Goal: Task Accomplishment & Management: Use online tool/utility

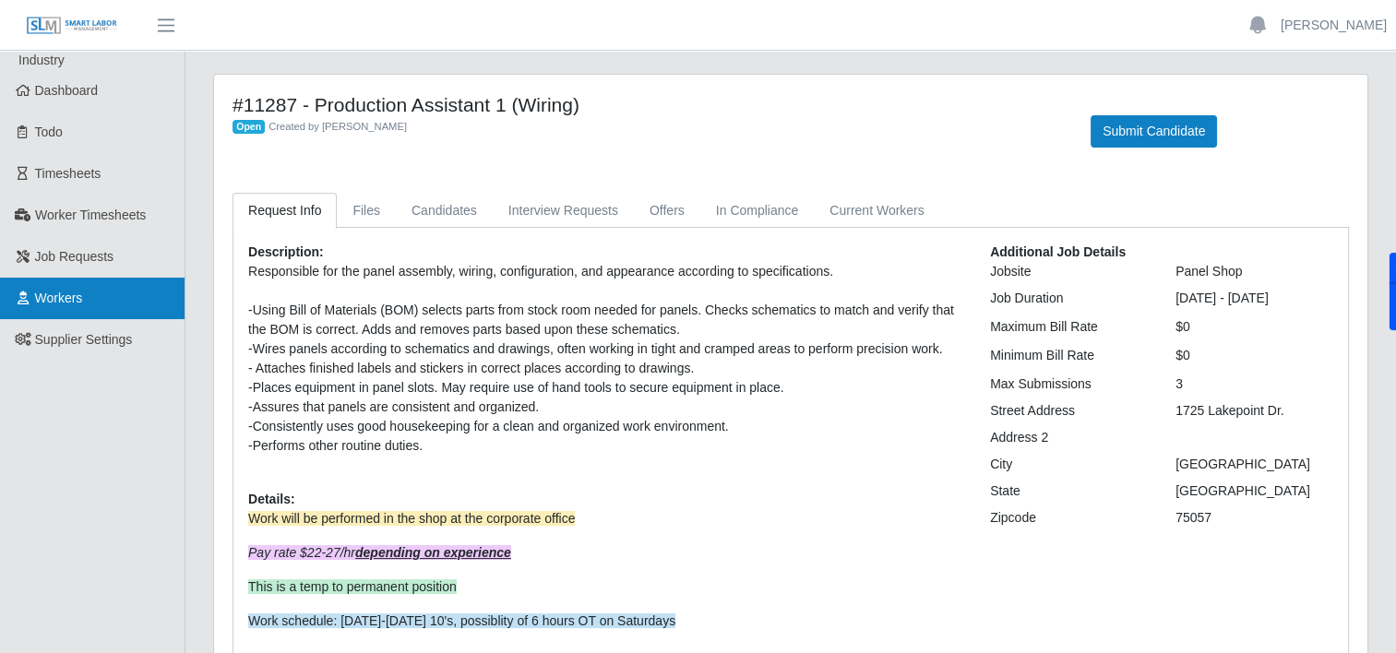
click at [84, 299] on link "Workers" at bounding box center [92, 299] width 185 height 42
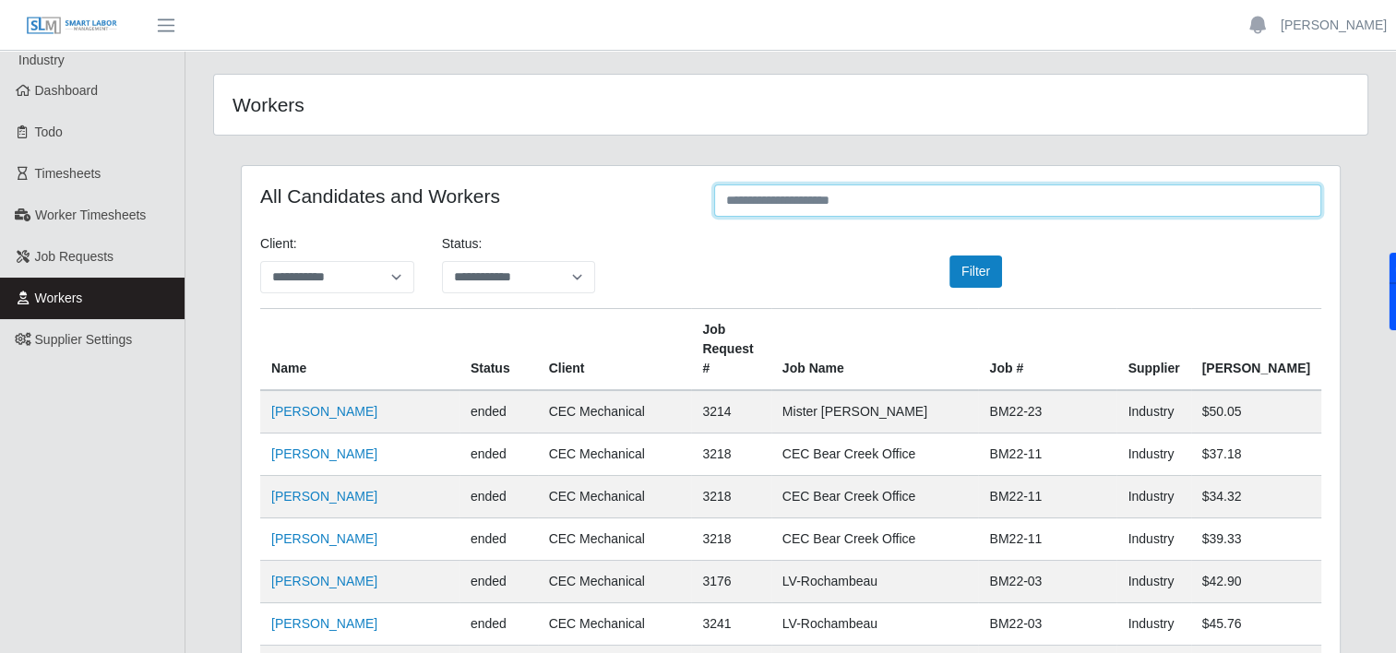
click at [821, 206] on input "text" at bounding box center [1017, 201] width 607 height 32
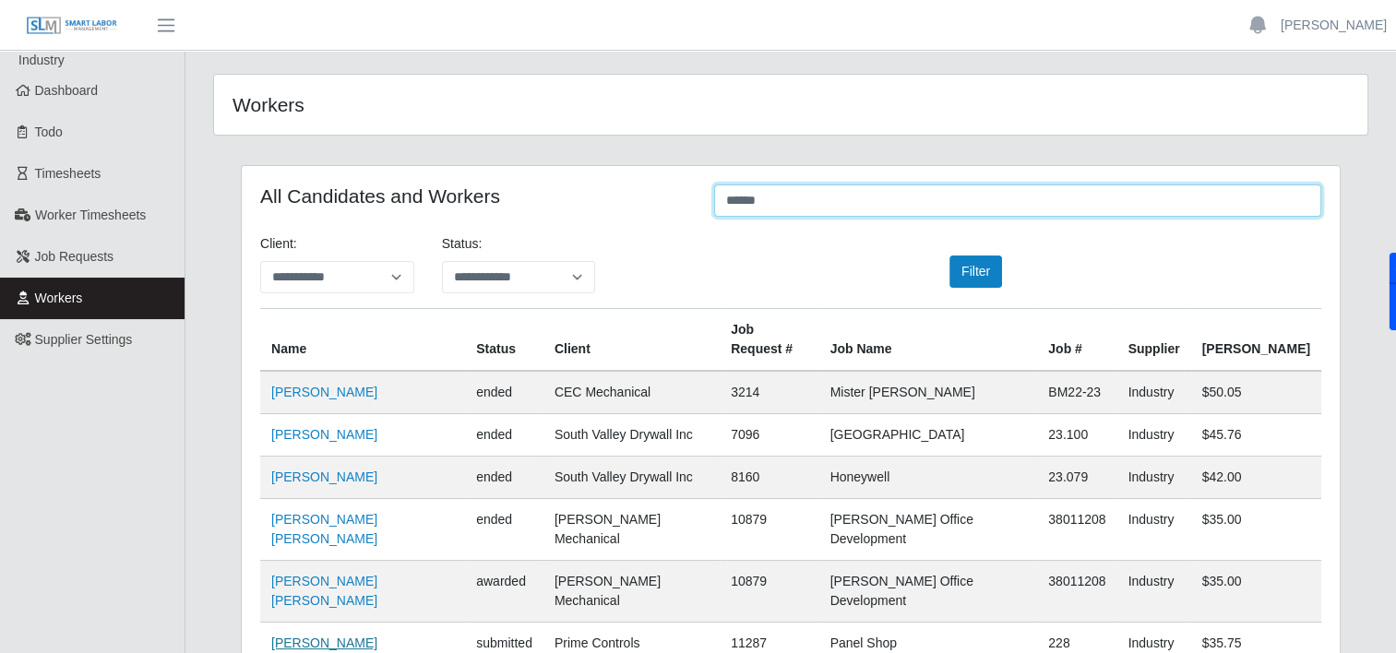
type input "******"
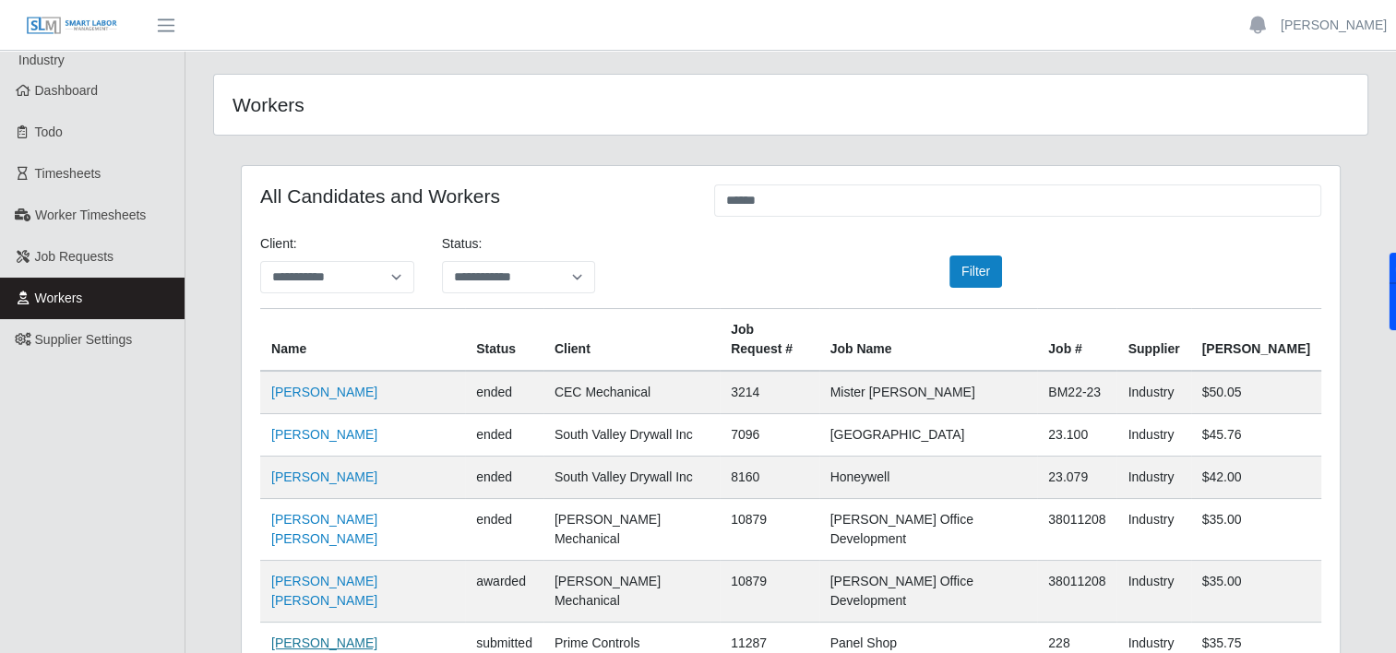
click at [317, 636] on link "Felipe Ortiz" at bounding box center [324, 643] width 106 height 15
click at [63, 94] on span "Dashboard" at bounding box center [67, 90] width 64 height 15
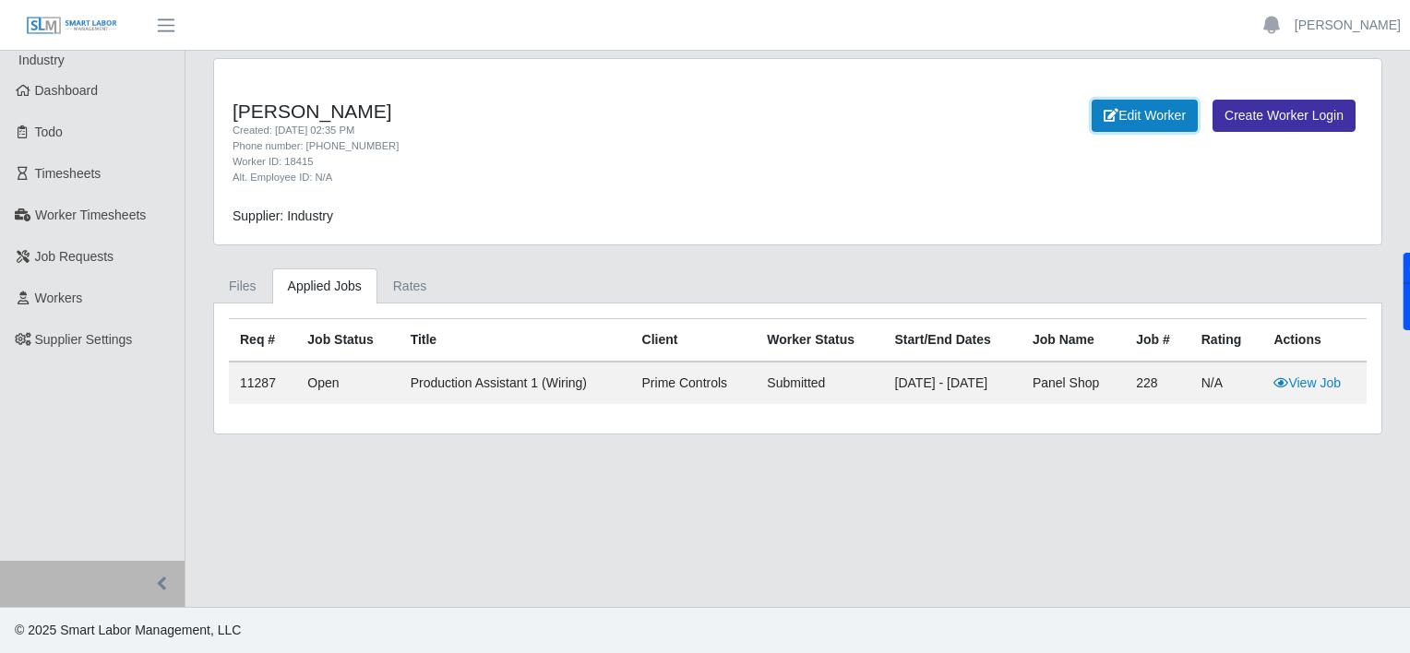
click at [1140, 111] on link "Edit Worker" at bounding box center [1145, 116] width 106 height 32
click at [1306, 388] on link "View Job" at bounding box center [1307, 383] width 67 height 15
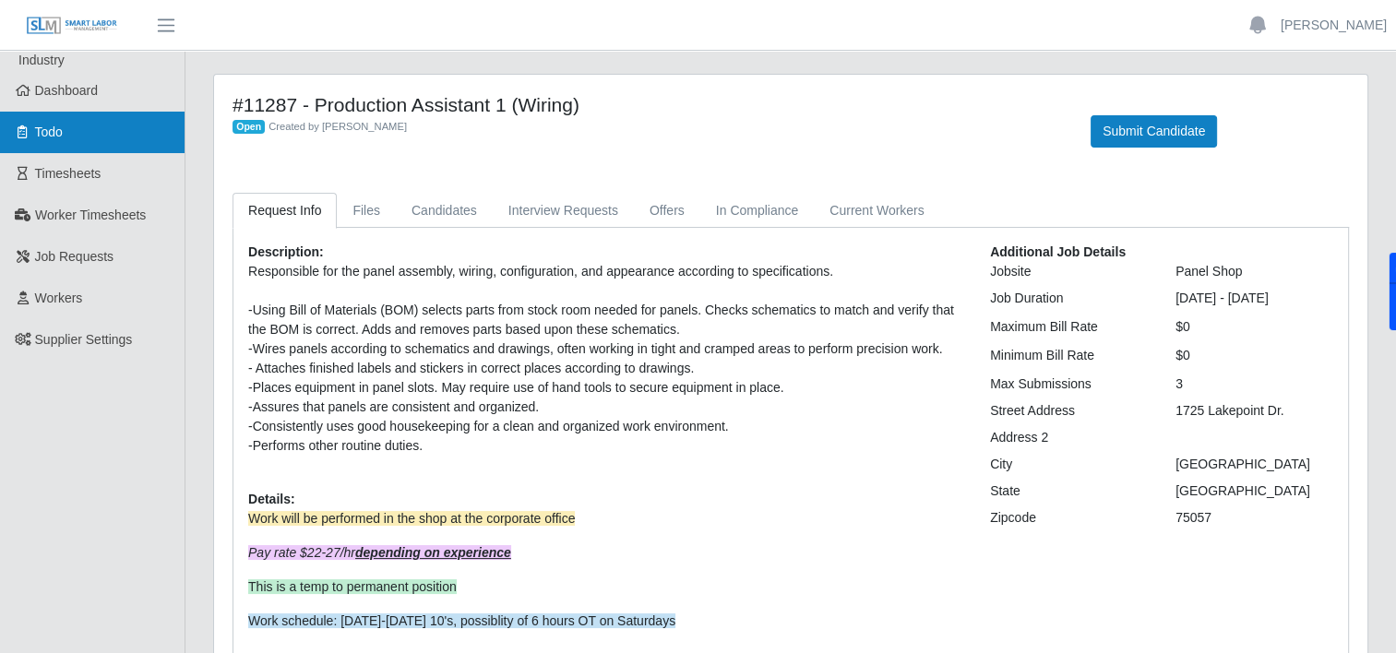
click at [42, 122] on link "Todo" at bounding box center [92, 133] width 185 height 42
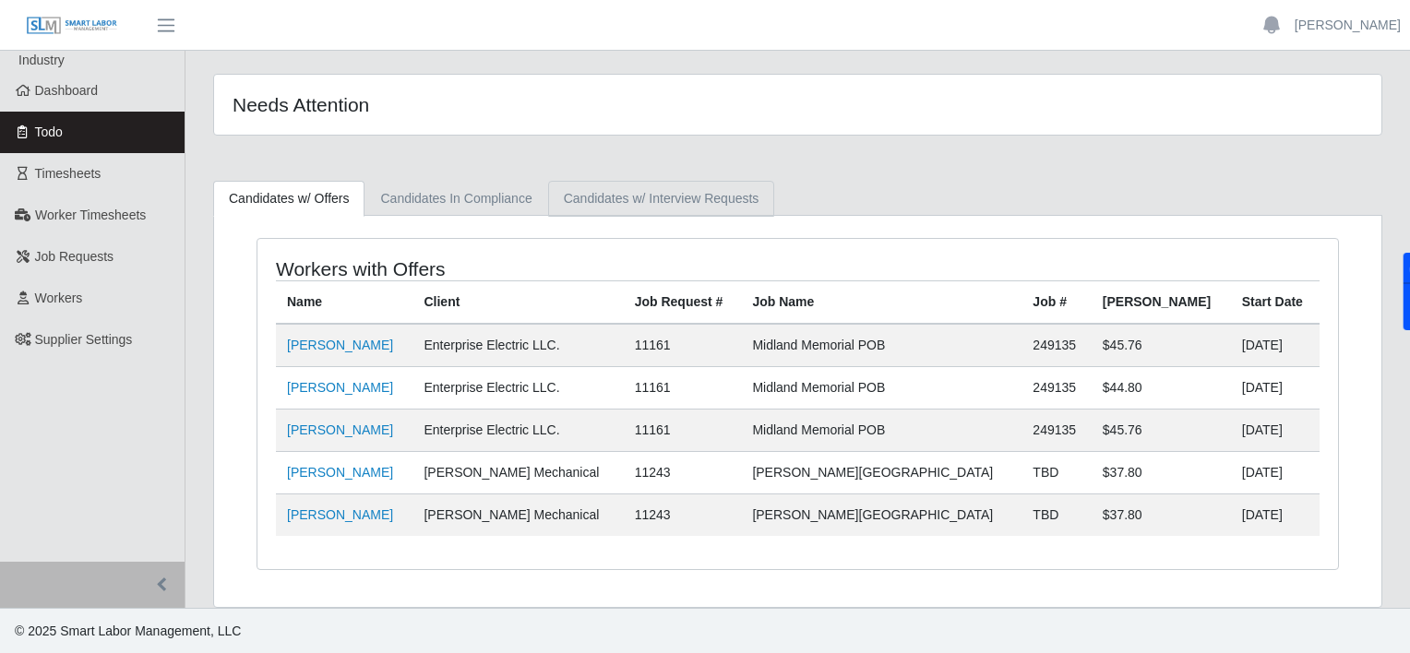
click at [641, 189] on link "Candidates w/ Interview Requests" at bounding box center [661, 199] width 227 height 36
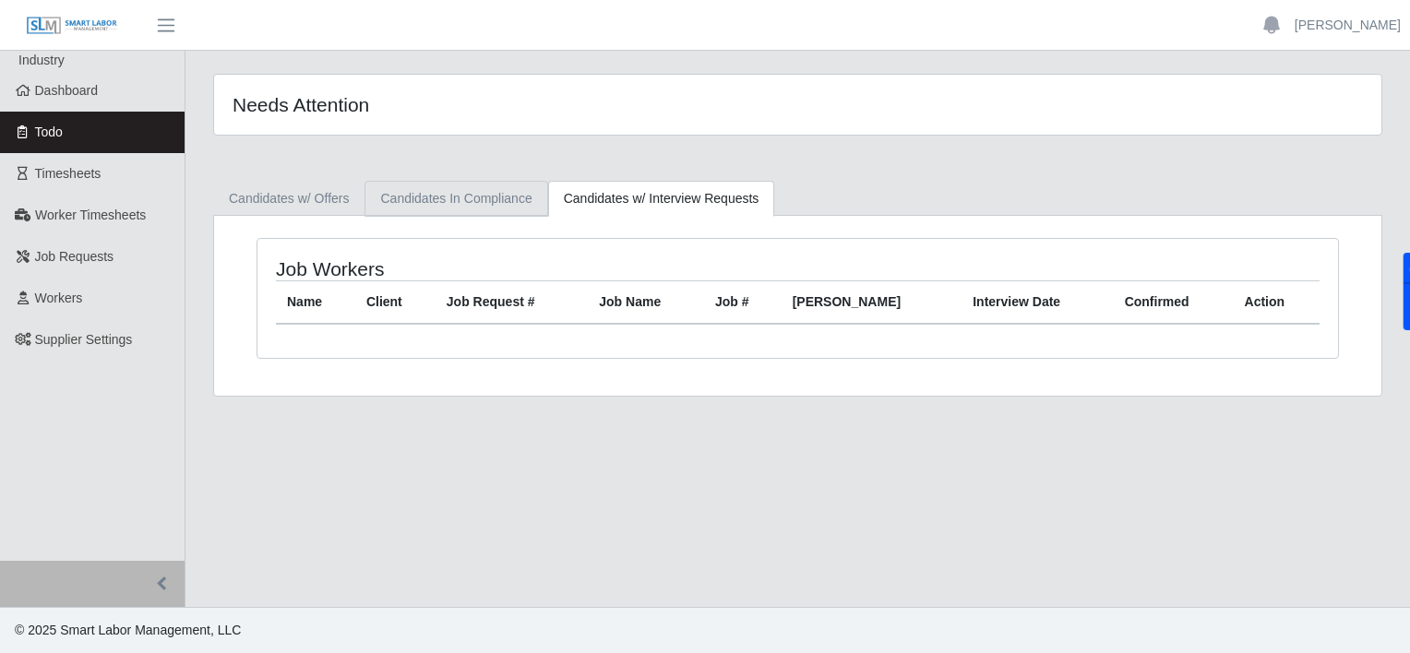
click at [490, 184] on link "Candidates In Compliance" at bounding box center [456, 199] width 183 height 36
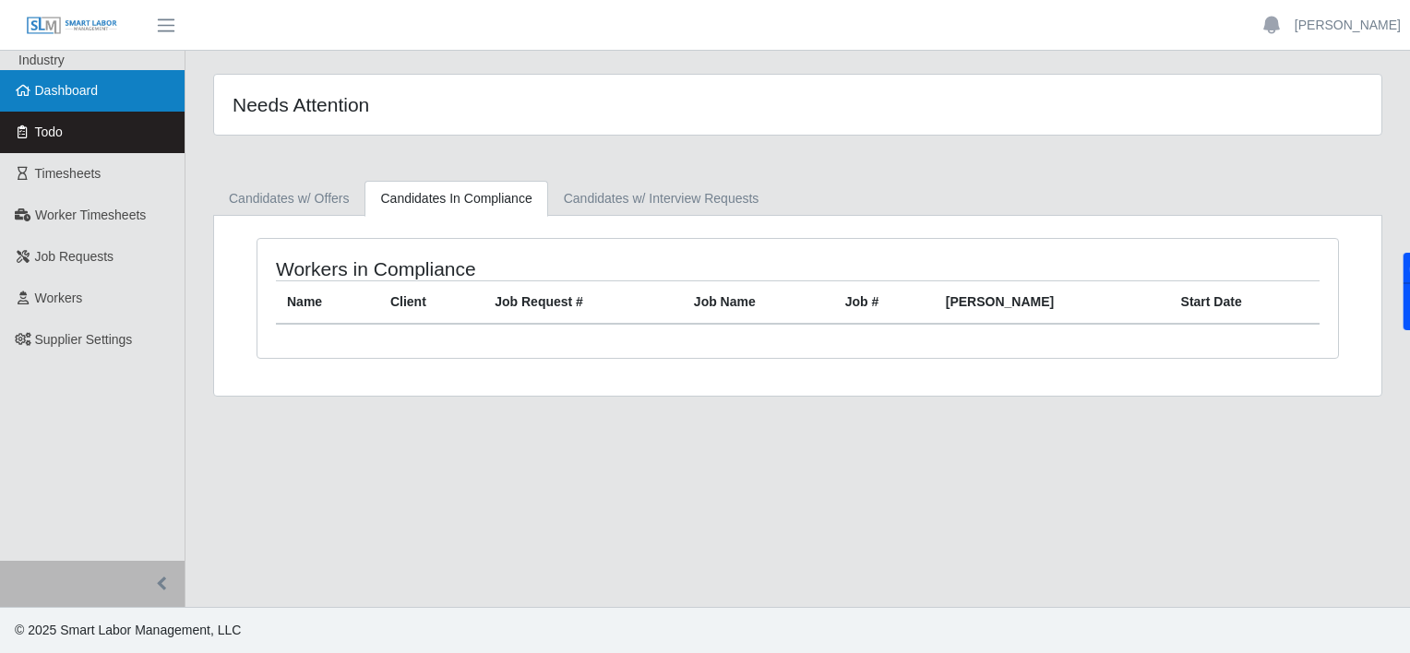
click at [84, 92] on span "Dashboard" at bounding box center [67, 90] width 64 height 15
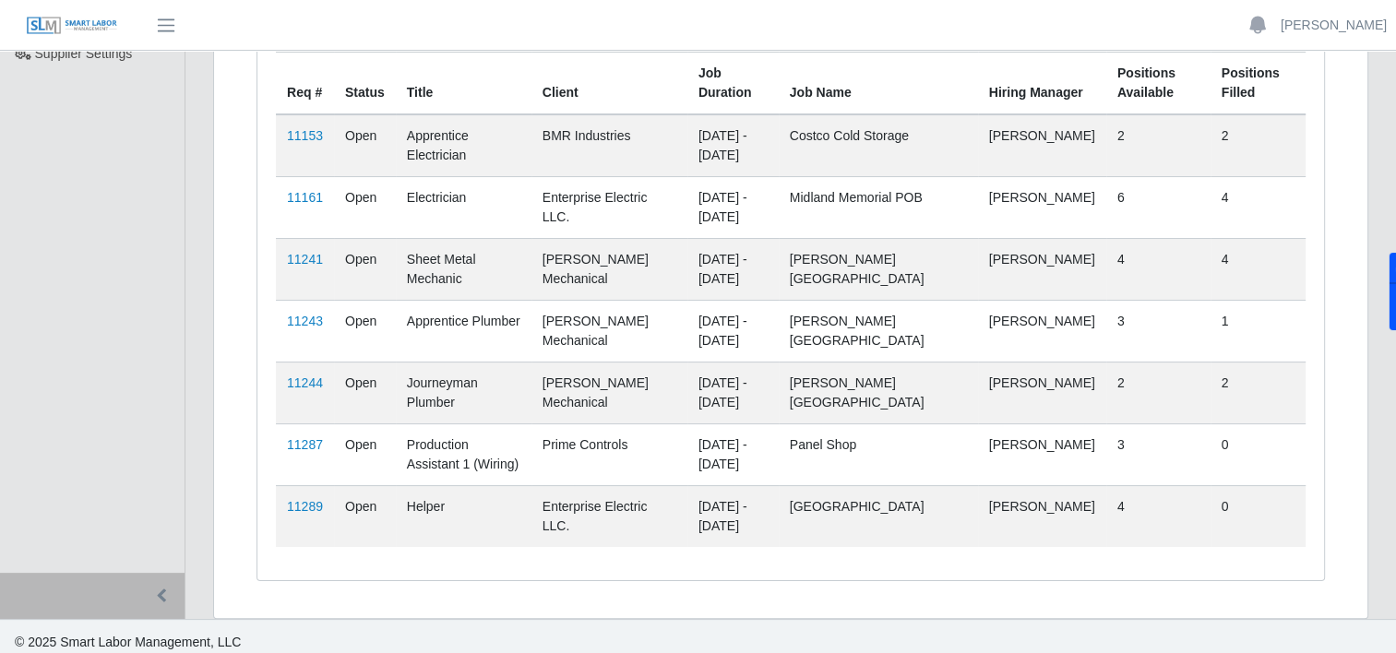
scroll to position [287, 0]
click at [298, 438] on link "11287" at bounding box center [305, 444] width 36 height 15
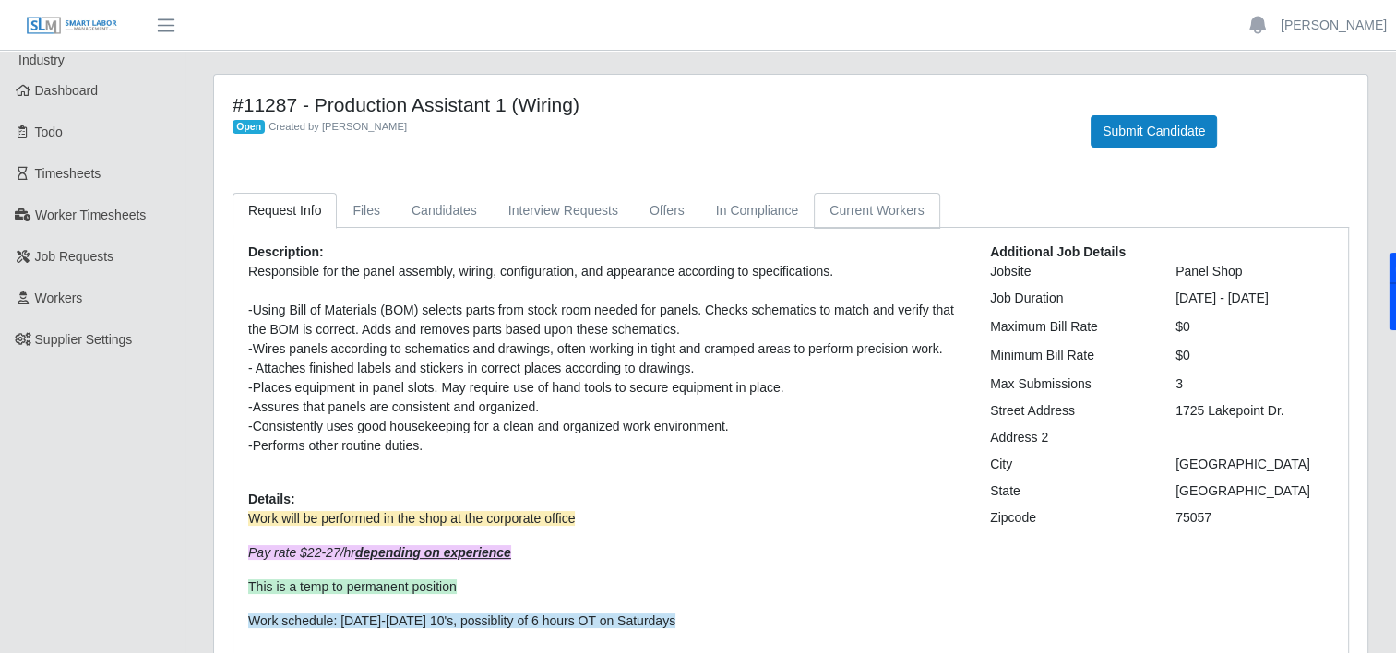
click at [859, 211] on link "Current Workers" at bounding box center [877, 211] width 126 height 36
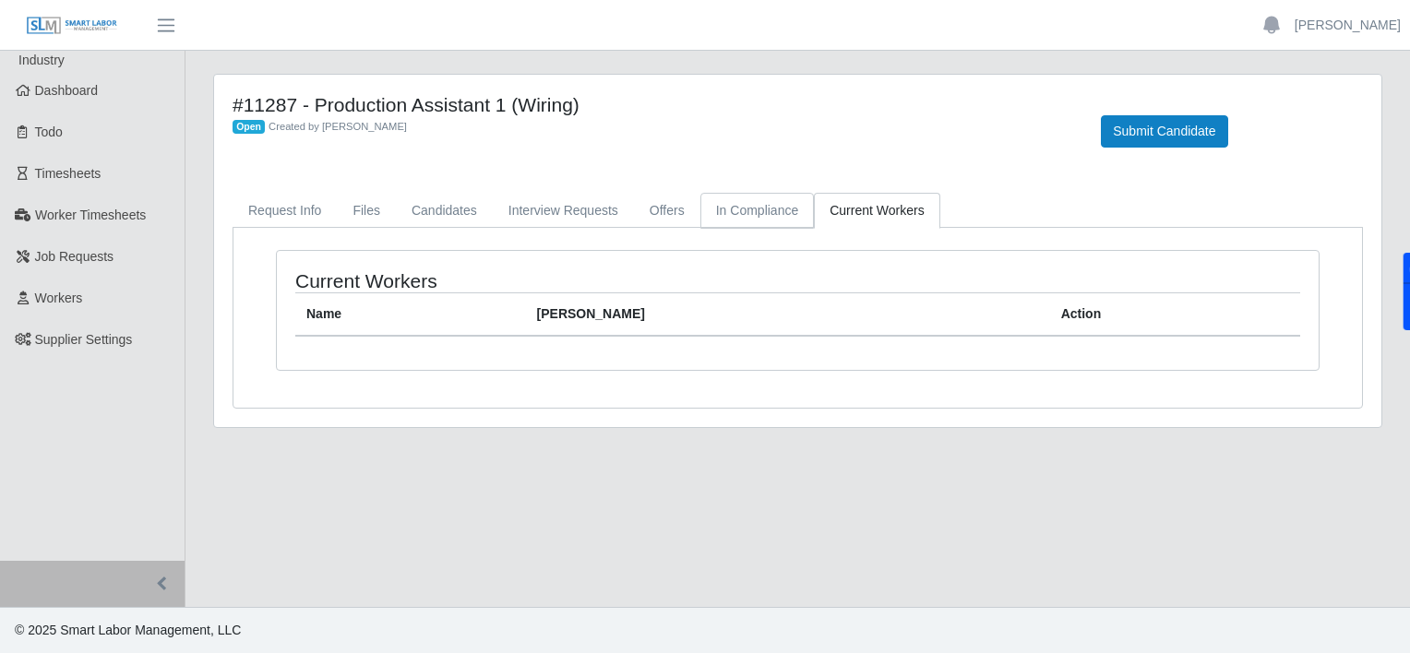
click at [757, 203] on link "In Compliance" at bounding box center [757, 211] width 114 height 36
click at [664, 201] on link "Offers" at bounding box center [667, 211] width 66 height 36
click at [550, 203] on link "Interview Requests" at bounding box center [563, 211] width 141 height 36
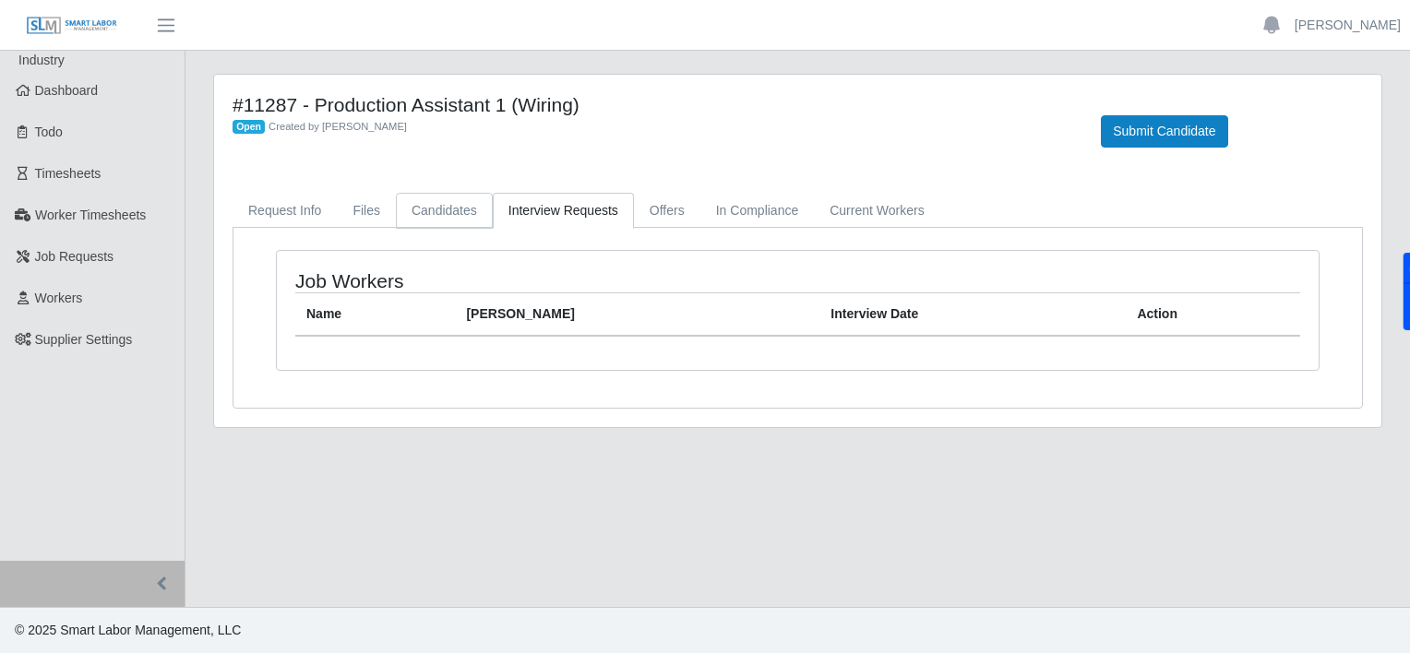
click at [441, 205] on link "Candidates" at bounding box center [444, 211] width 97 height 36
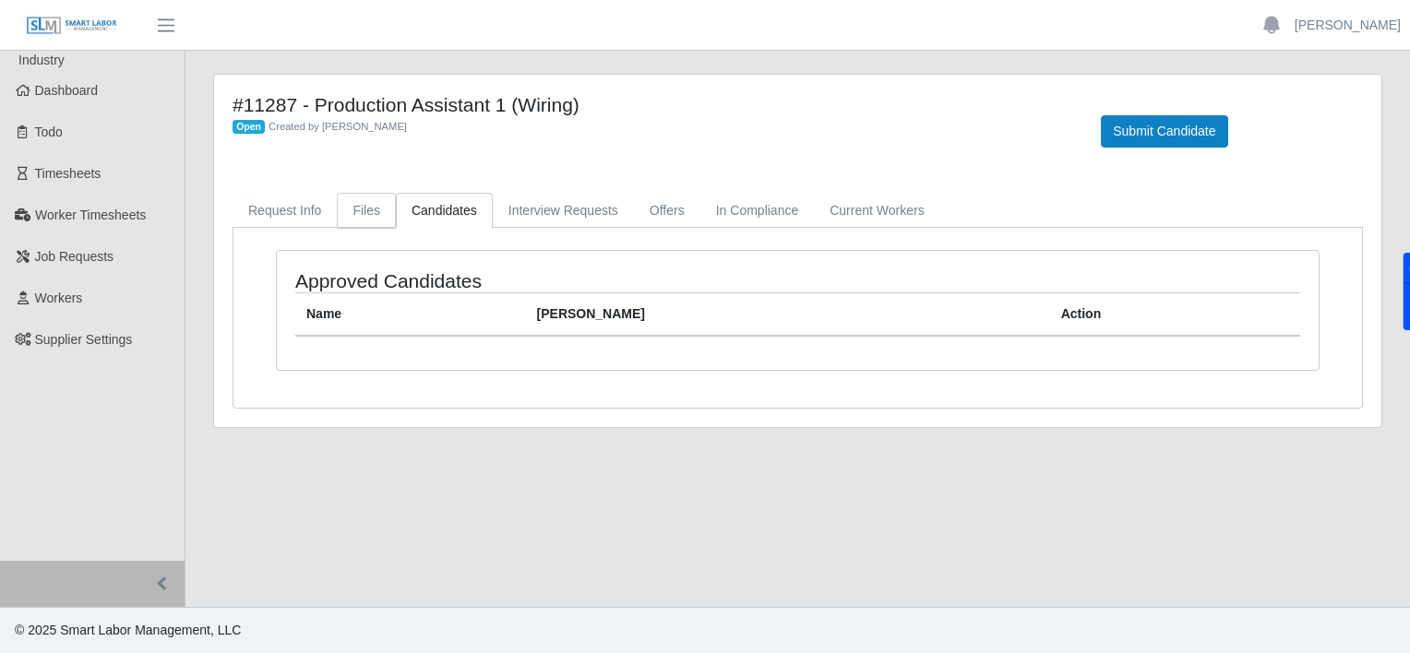
click at [373, 210] on link "Files" at bounding box center [366, 211] width 59 height 36
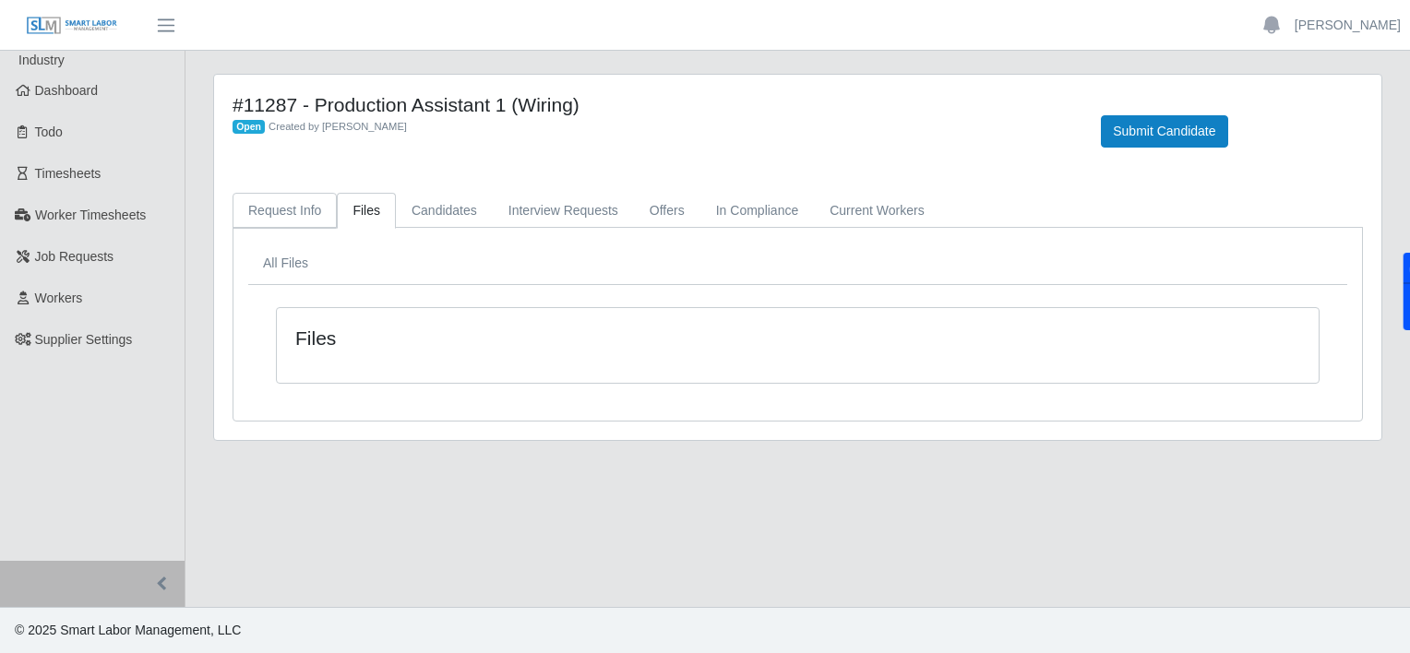
click at [314, 210] on link "Request Info" at bounding box center [285, 211] width 104 height 36
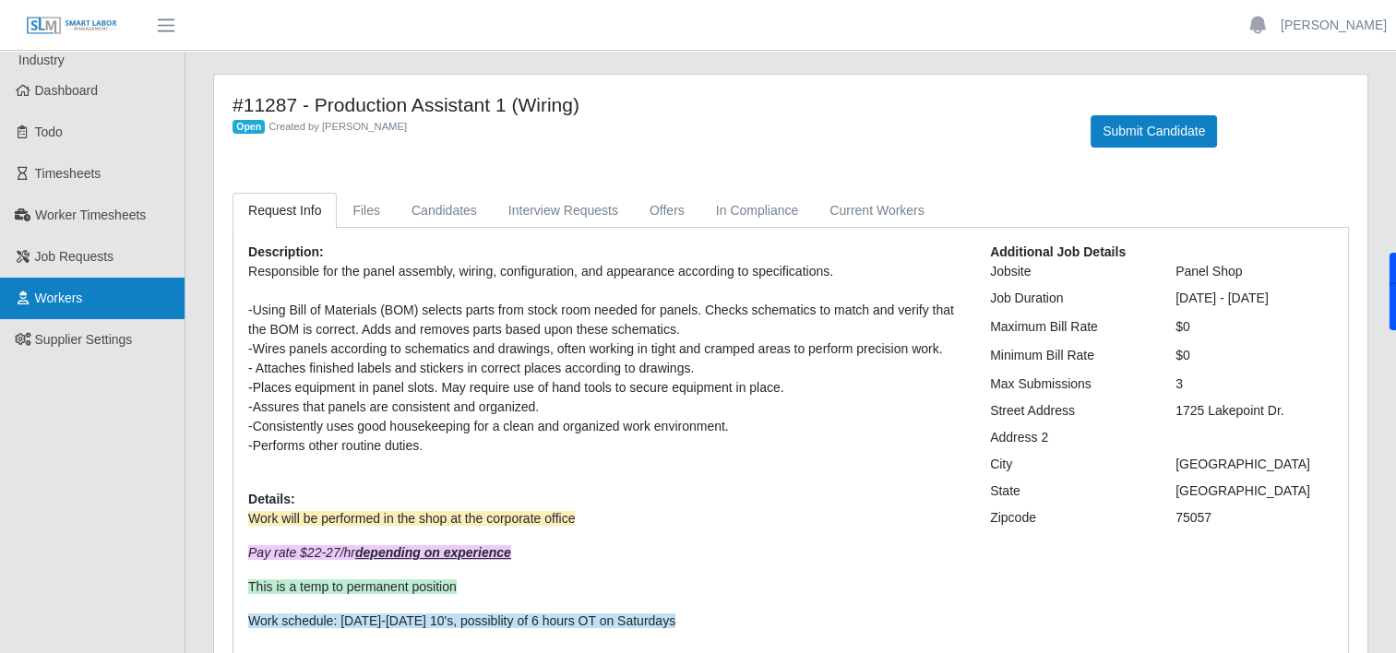
click at [60, 291] on span "Workers" at bounding box center [59, 298] width 48 height 15
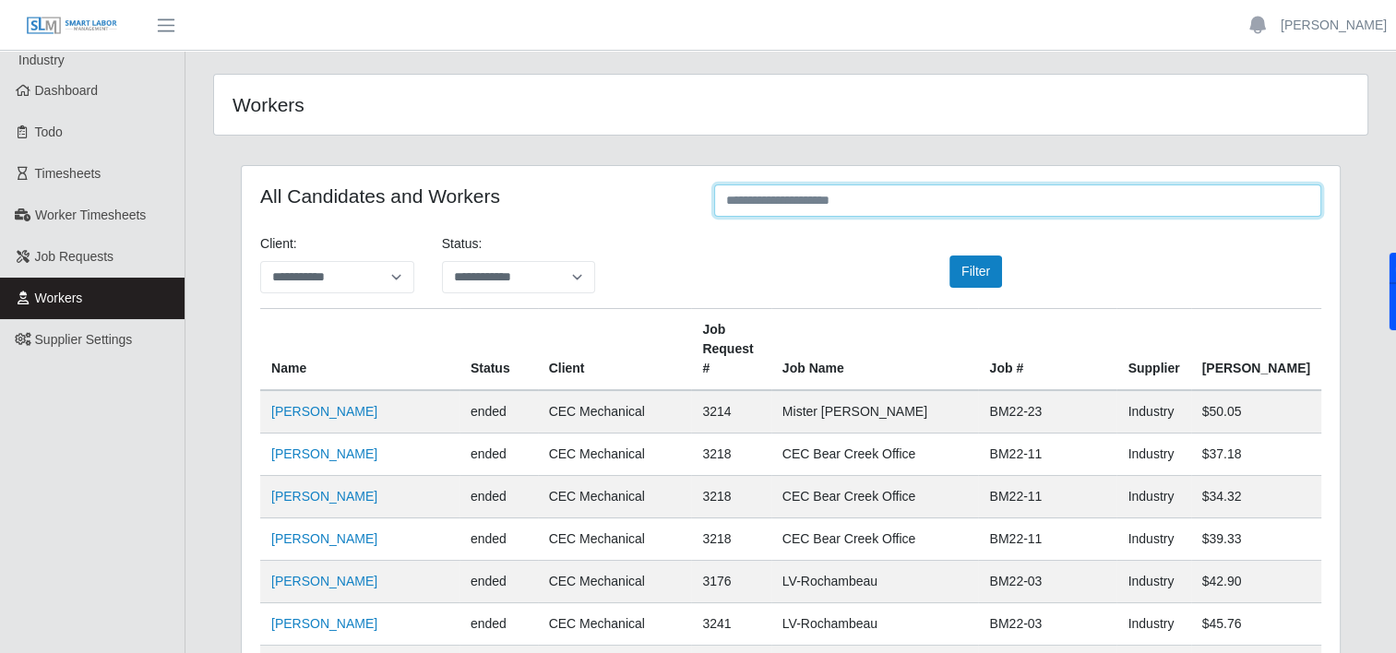
click at [796, 207] on input "text" at bounding box center [1017, 201] width 607 height 32
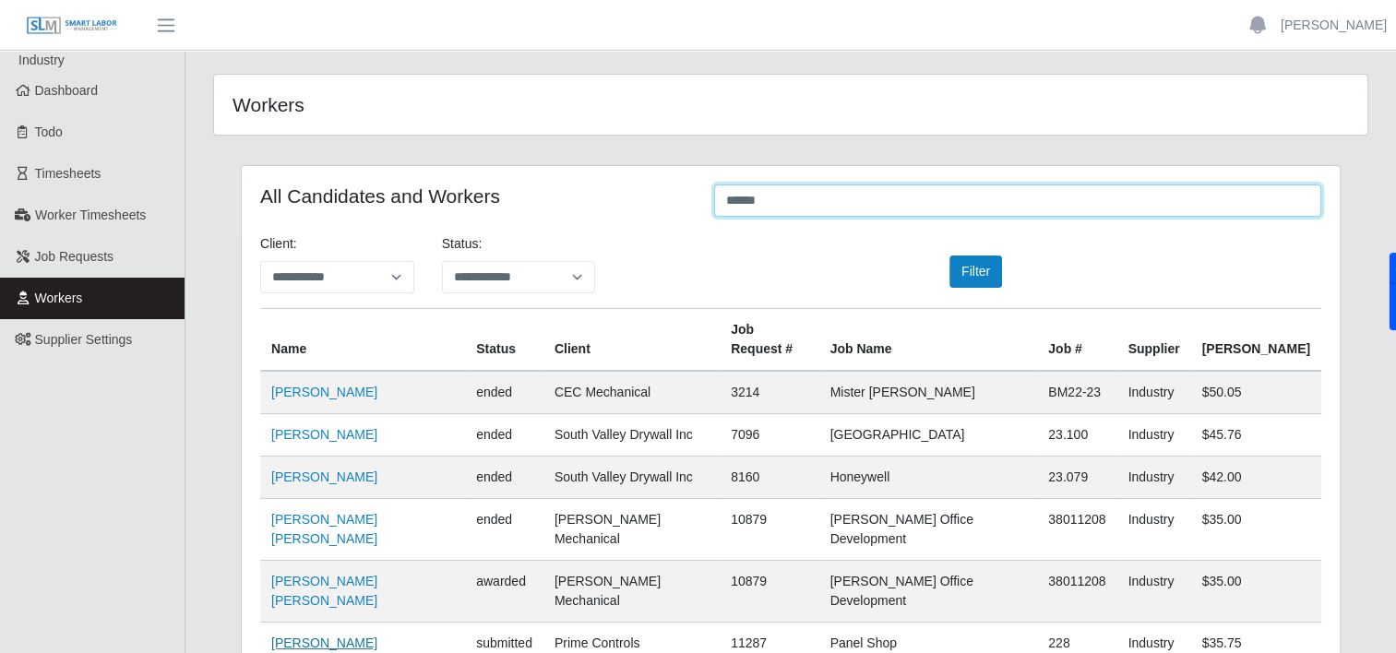
type input "******"
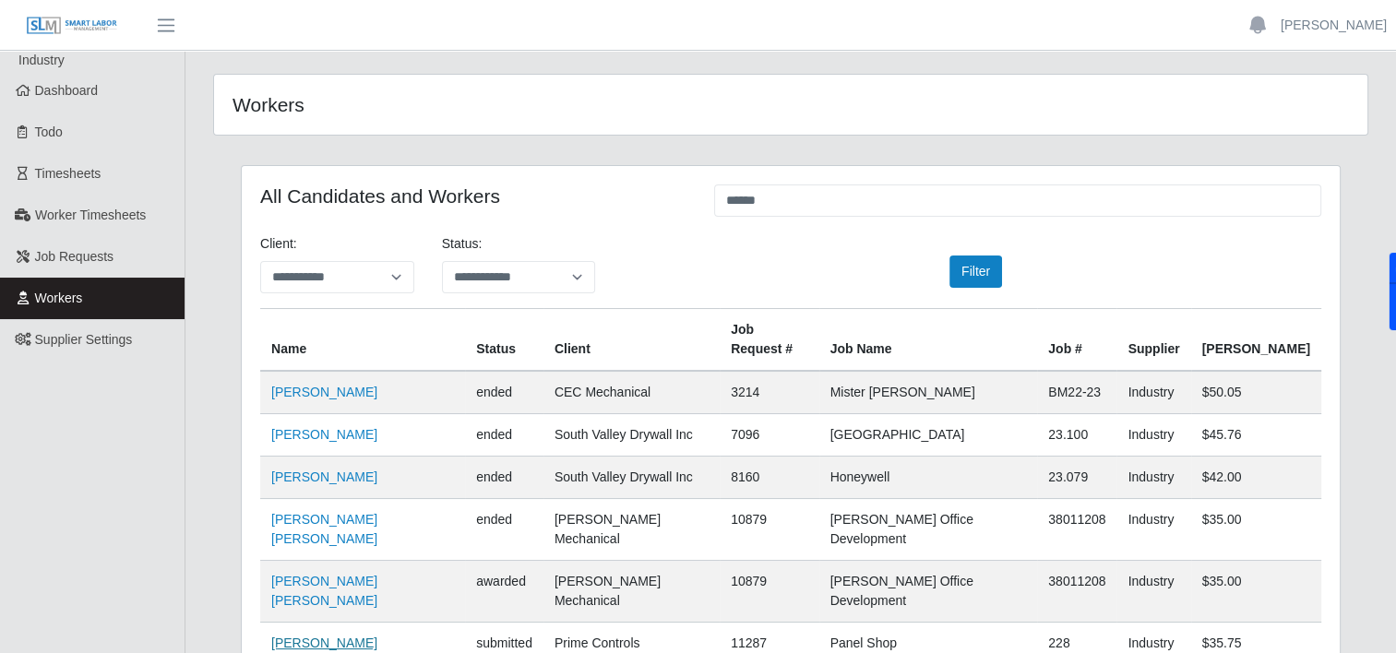
click at [309, 636] on link "Felipe Ortiz" at bounding box center [324, 643] width 106 height 15
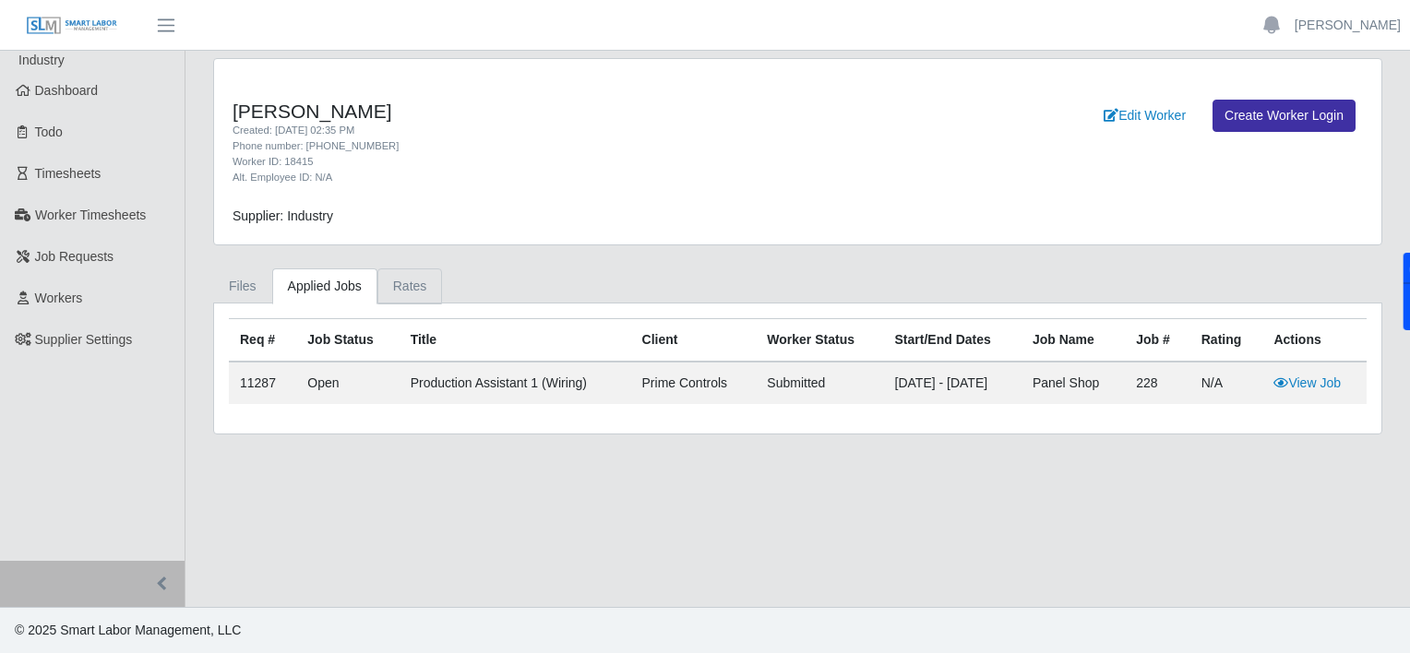
click at [391, 289] on link "Rates" at bounding box center [410, 287] width 66 height 36
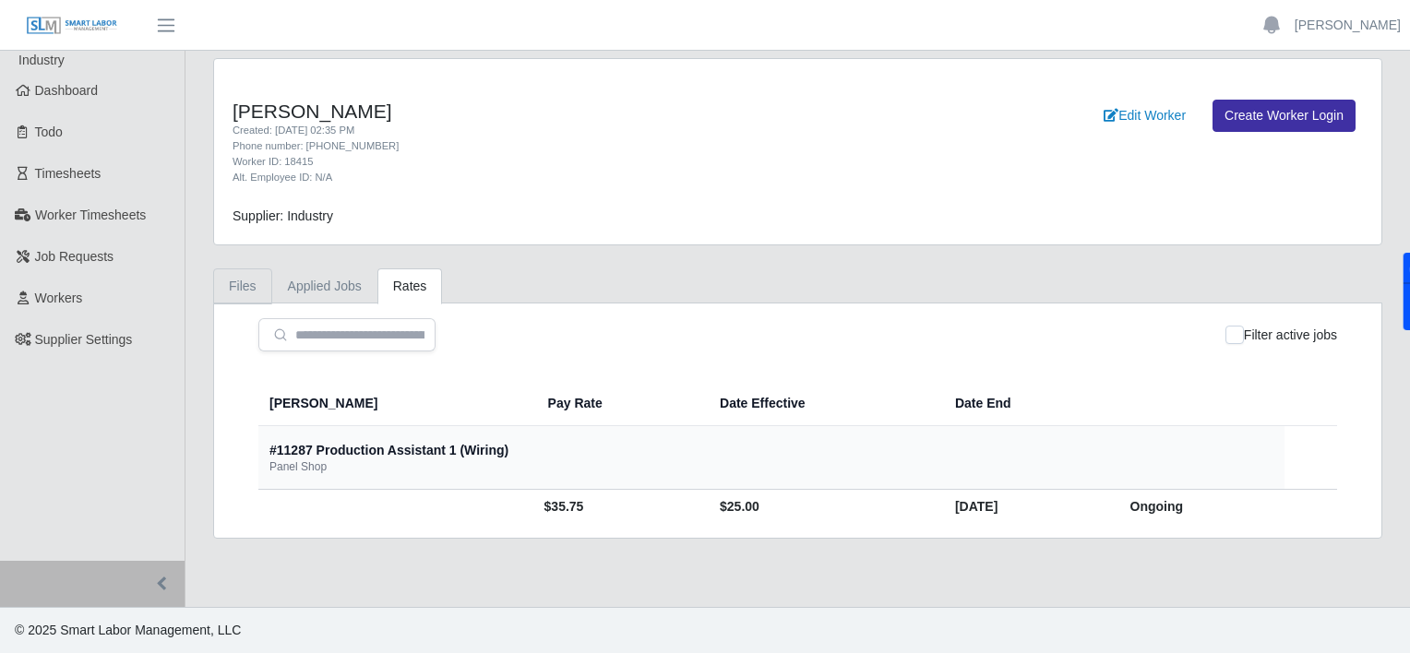
click at [235, 281] on link "Files" at bounding box center [242, 287] width 59 height 36
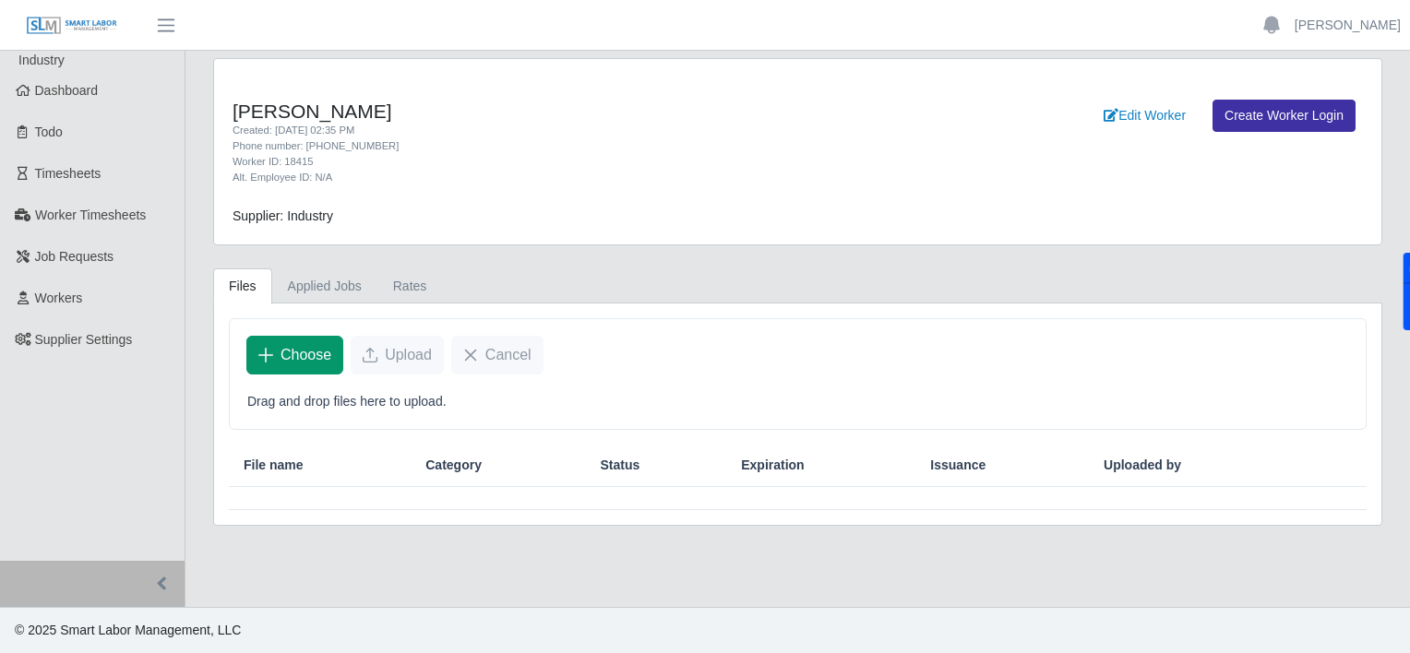
click at [305, 359] on span "Choose" at bounding box center [306, 355] width 51 height 22
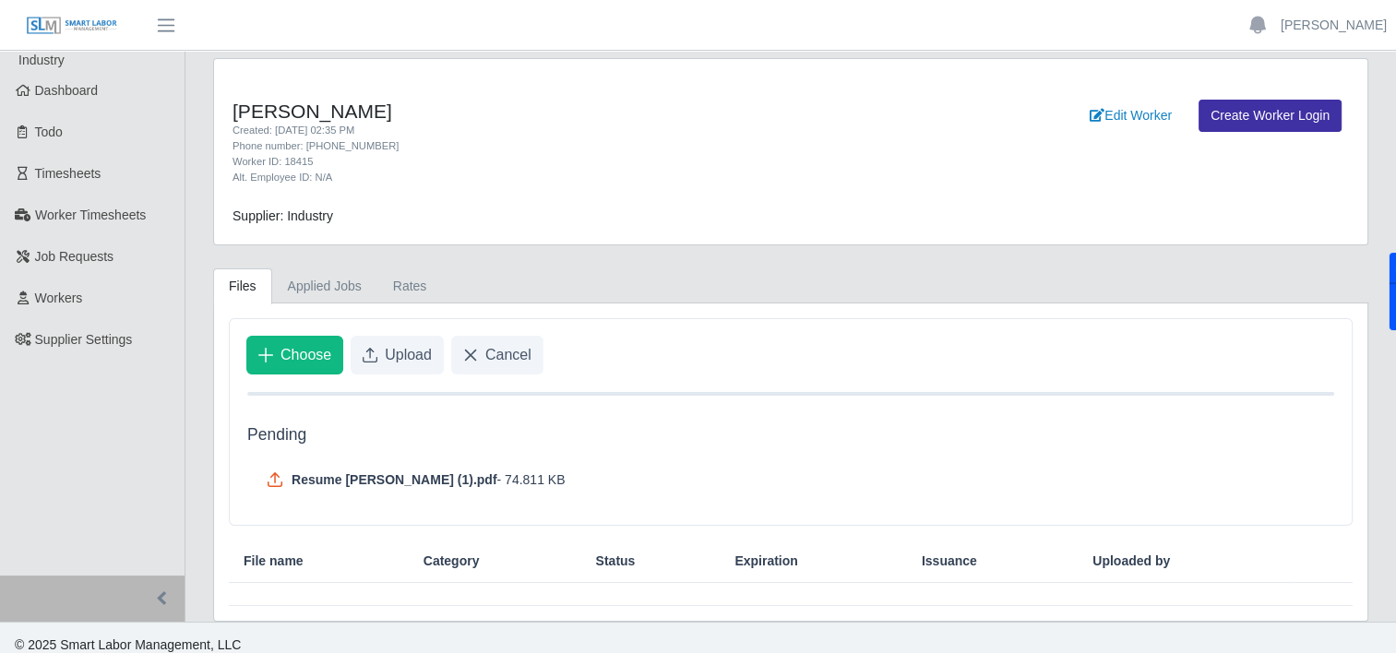
scroll to position [12, 0]
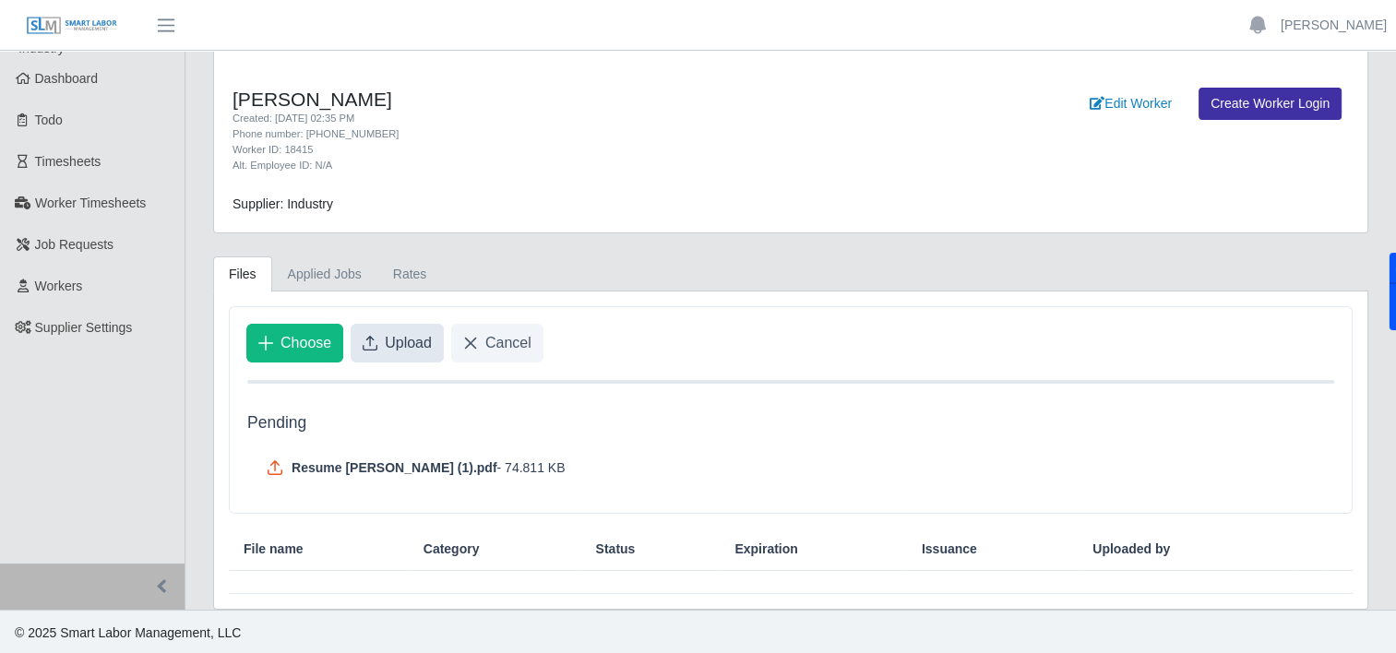
click at [368, 340] on icon "Upload" at bounding box center [370, 343] width 15 height 15
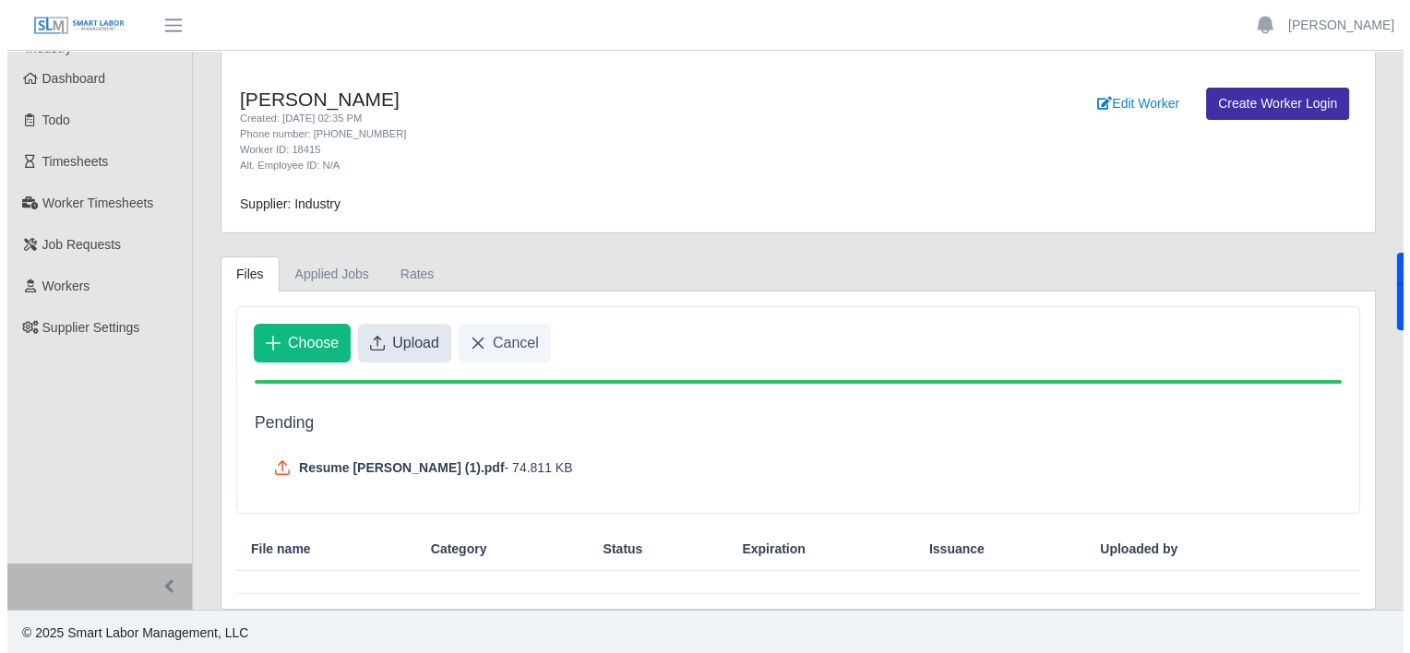
scroll to position [0, 0]
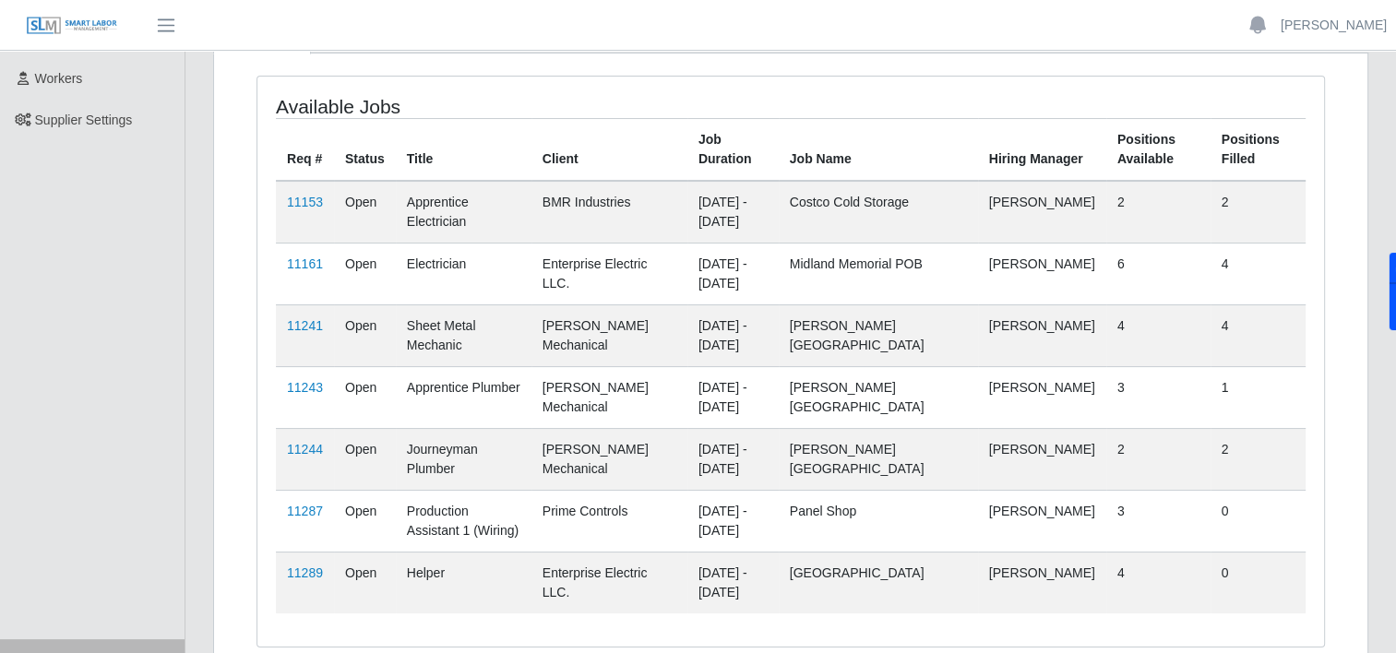
scroll to position [293, 0]
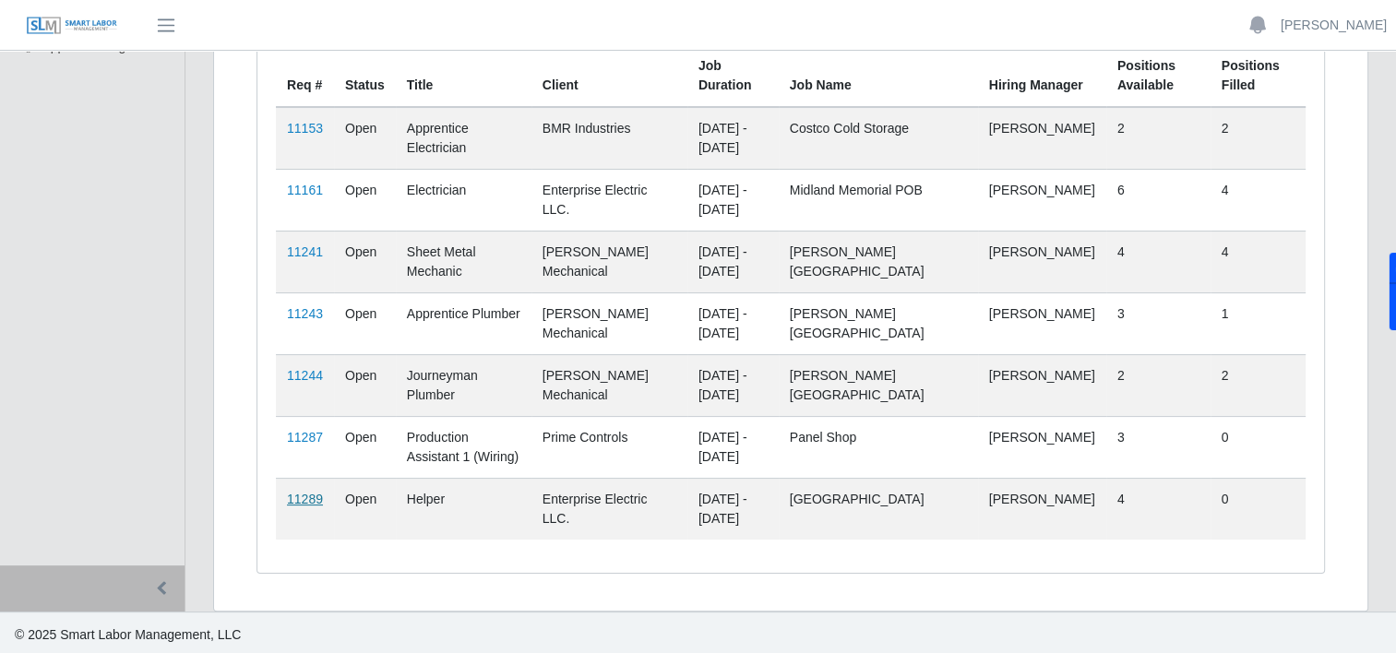
click at [296, 493] on link "11289" at bounding box center [305, 499] width 36 height 15
